Goal: Check status: Check status

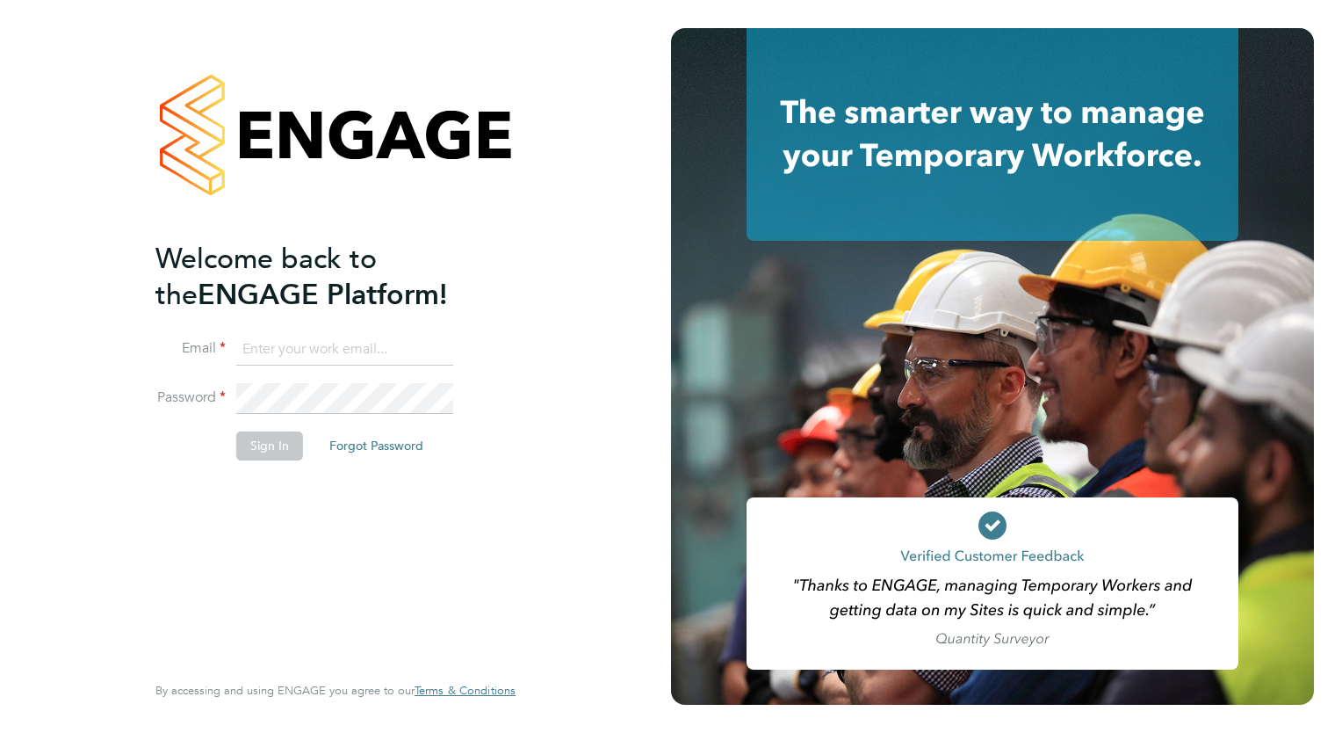
type input "[PERSON_NAME][EMAIL_ADDRESS][DOMAIN_NAME]"
click at [271, 447] on button "Sign In" at bounding box center [269, 445] width 67 height 28
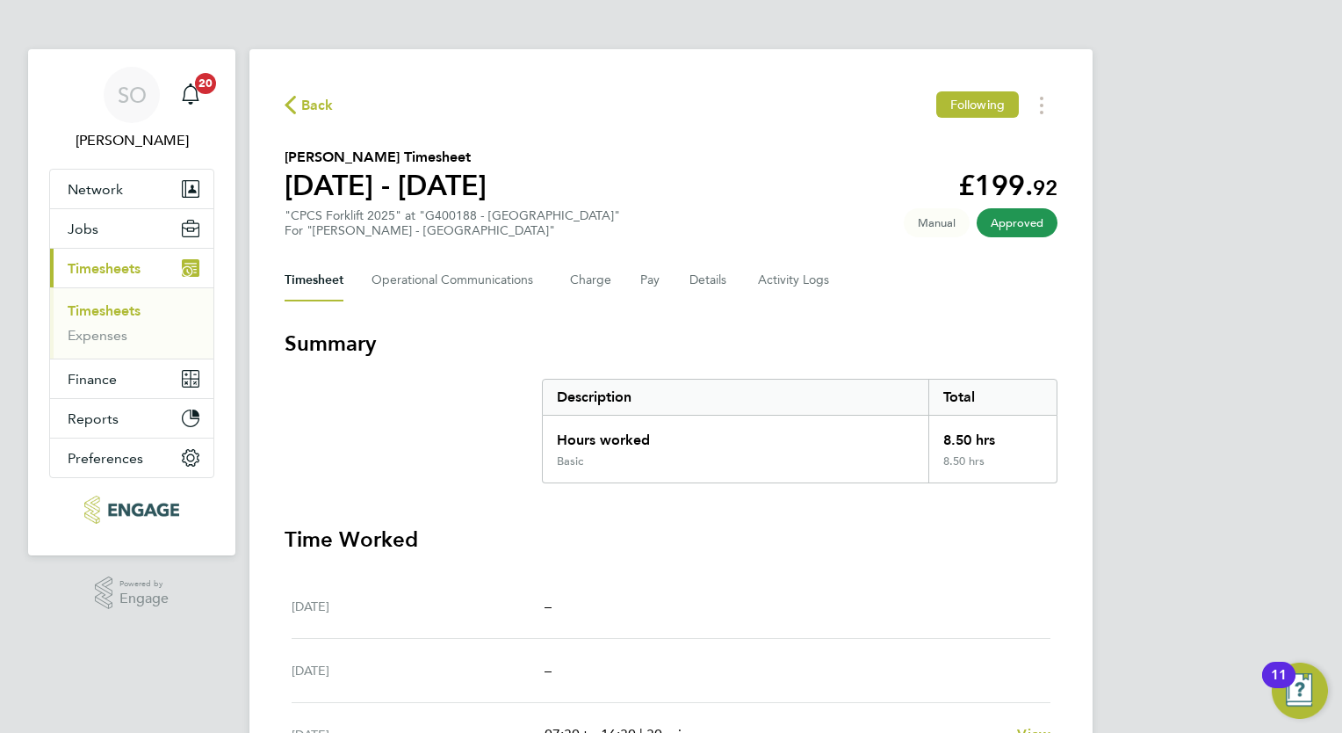
click at [109, 304] on link "Timesheets" at bounding box center [104, 310] width 73 height 17
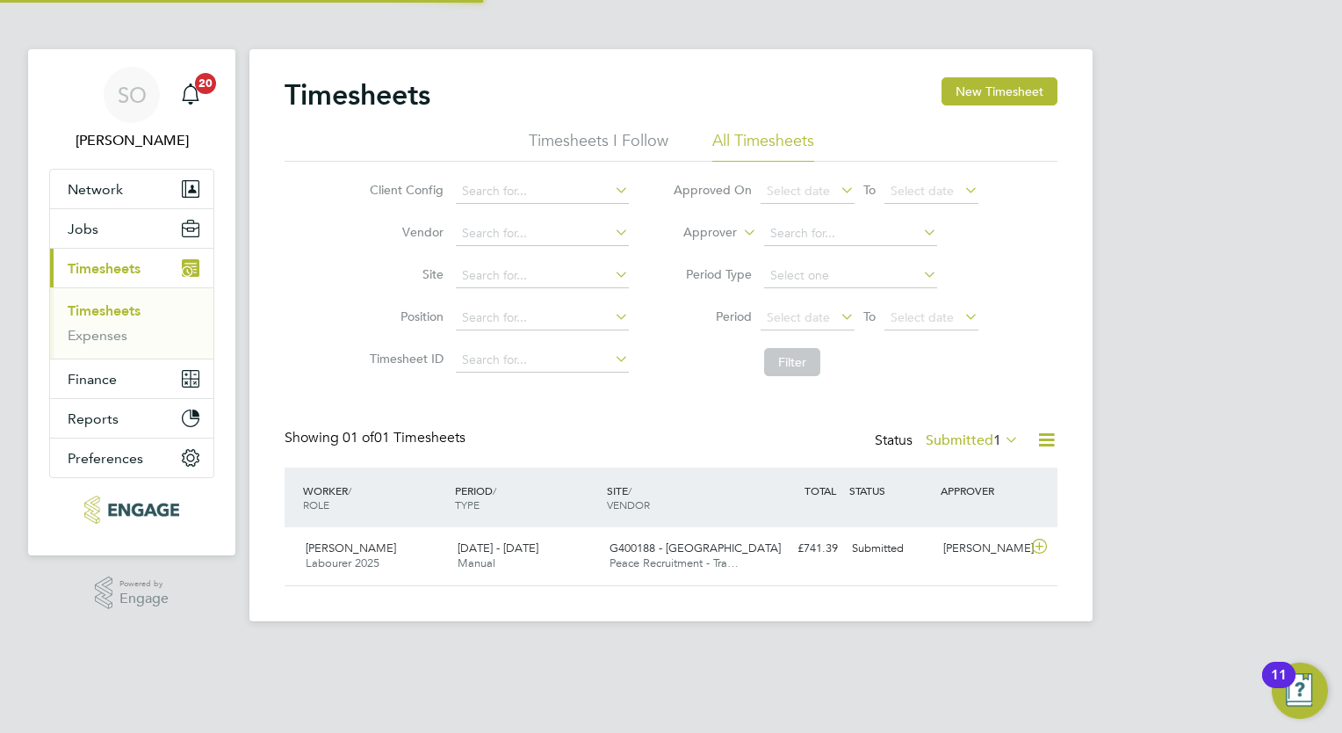
scroll to position [44, 153]
click at [1002, 434] on icon at bounding box center [1002, 439] width 0 height 25
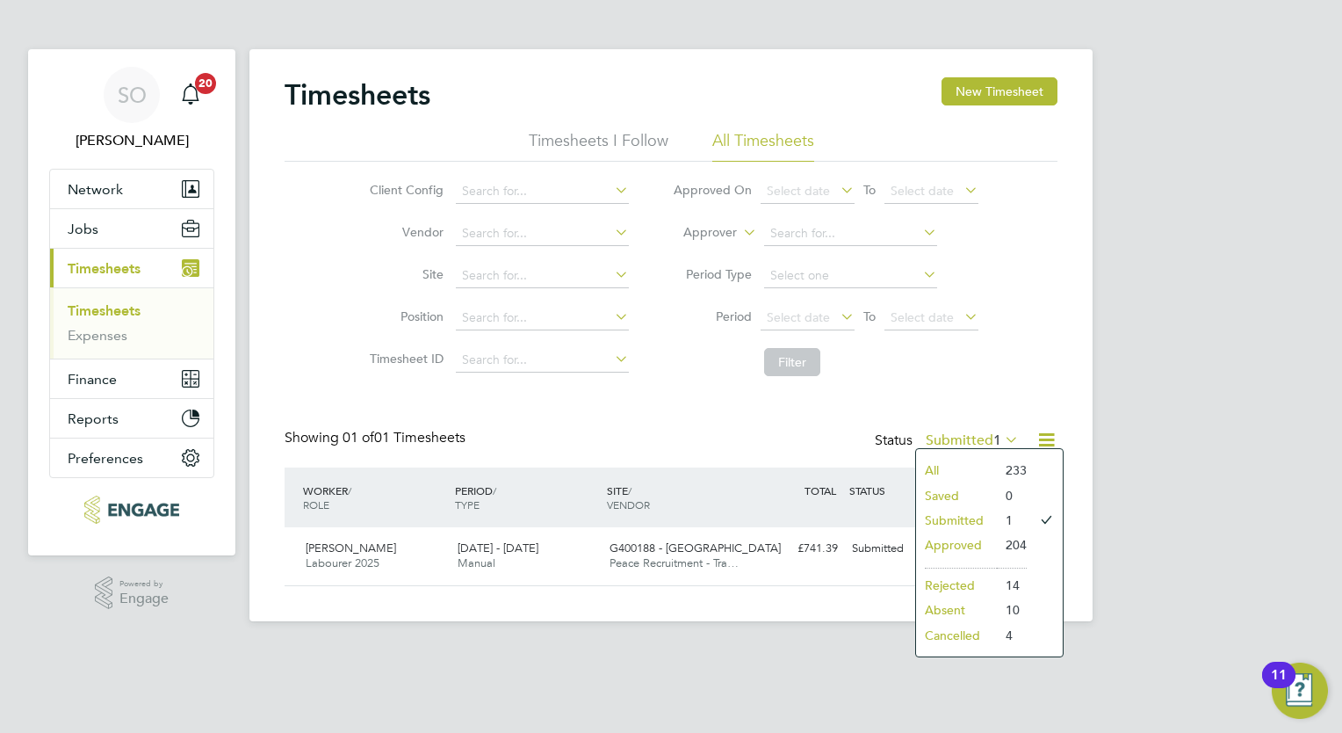
click at [952, 515] on li "Submitted" at bounding box center [956, 520] width 81 height 25
